Goal: Task Accomplishment & Management: Manage account settings

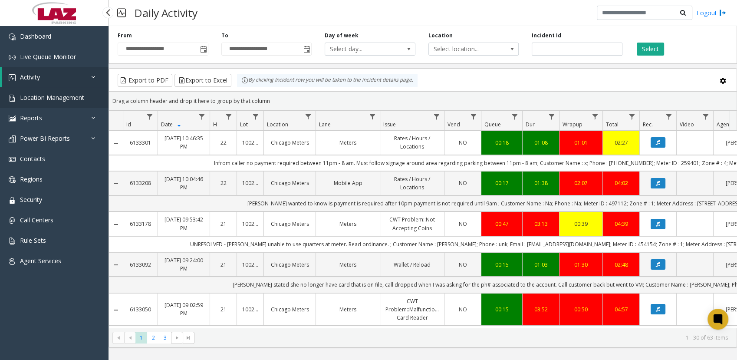
click at [48, 92] on link "Location Management" at bounding box center [54, 97] width 109 height 20
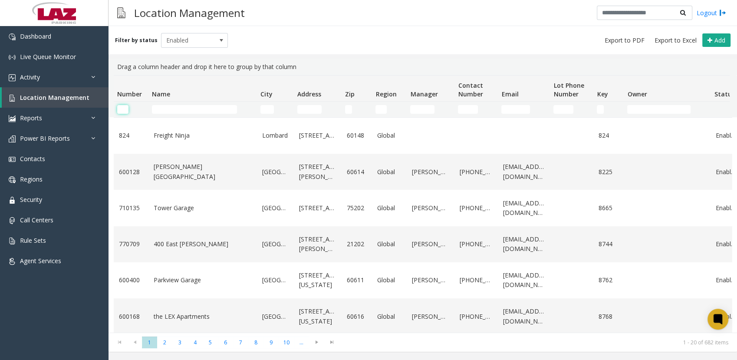
click at [124, 111] on input "Number Filter" at bounding box center [122, 109] width 11 height 9
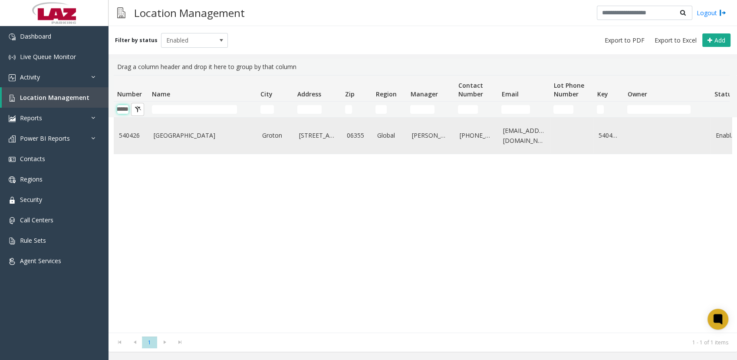
type input "******"
click at [171, 125] on td "[GEOGRAPHIC_DATA]" at bounding box center [202, 136] width 109 height 36
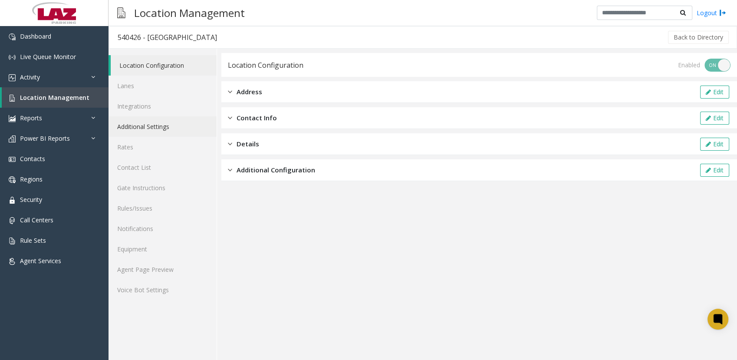
click at [172, 127] on link "Additional Settings" at bounding box center [163, 126] width 108 height 20
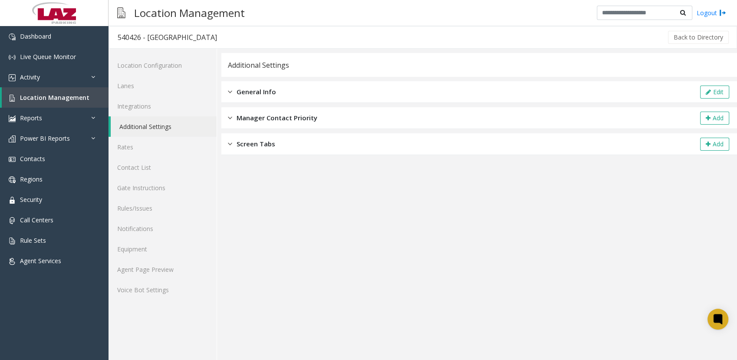
click at [250, 95] on span "General Info" at bounding box center [257, 92] width 40 height 10
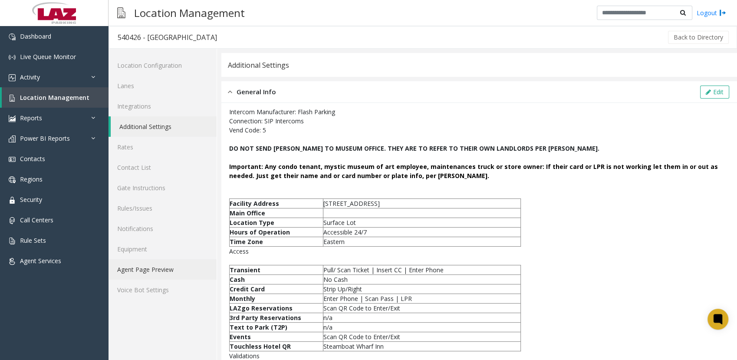
click at [135, 272] on link "Agent Page Preview" at bounding box center [163, 269] width 108 height 20
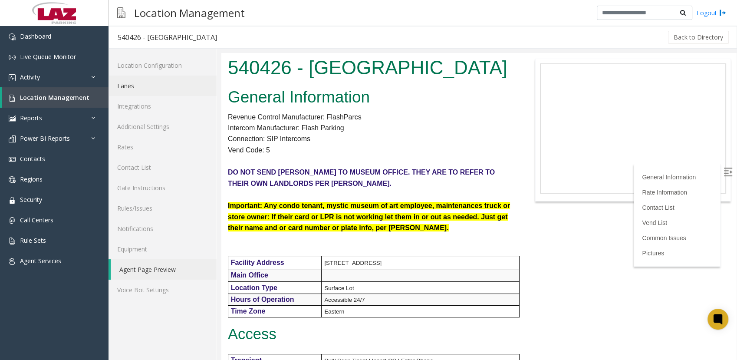
click at [149, 88] on link "Lanes" at bounding box center [163, 86] width 108 height 20
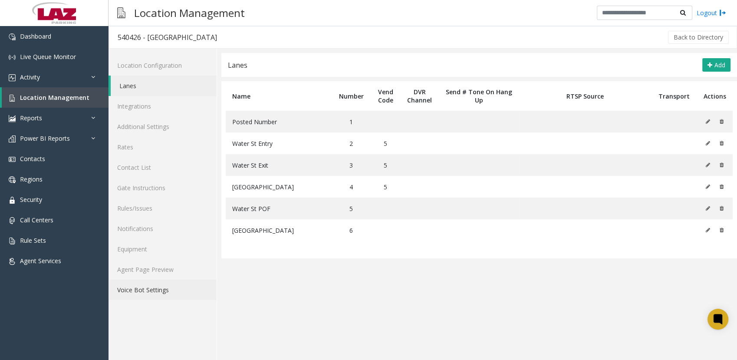
click at [159, 280] on link "Voice Bot Settings" at bounding box center [163, 290] width 108 height 20
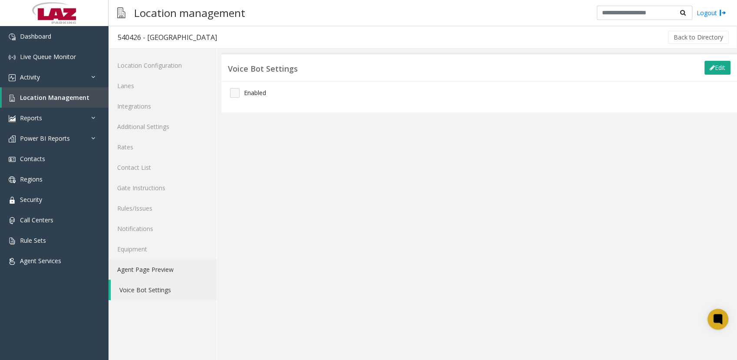
click at [151, 268] on link "Agent Page Preview" at bounding box center [163, 269] width 108 height 20
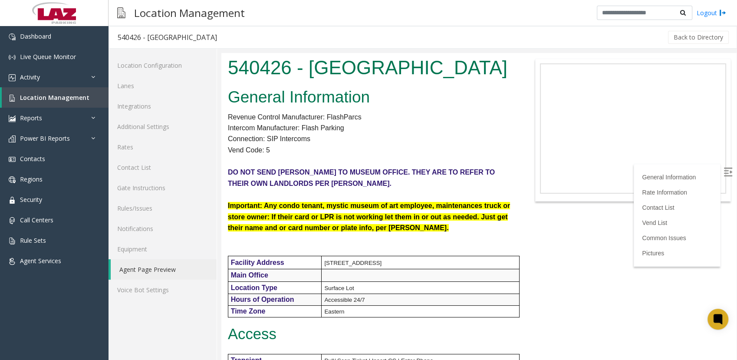
click at [485, 272] on p at bounding box center [421, 275] width 195 height 11
